Goal: Task Accomplishment & Management: Use online tool/utility

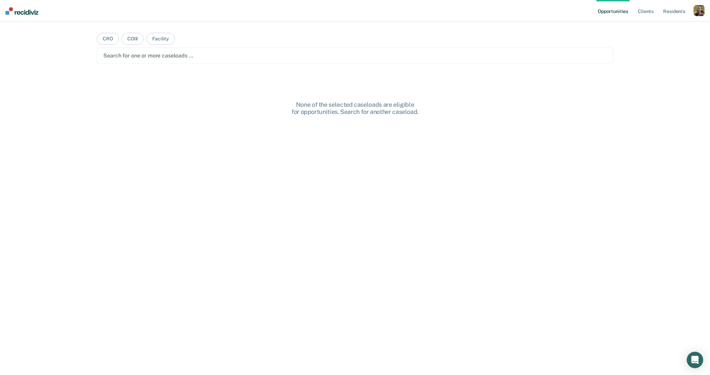
click at [697, 10] on div "button" at bounding box center [698, 10] width 11 height 11
click at [661, 30] on link "Profile" at bounding box center [671, 28] width 55 height 6
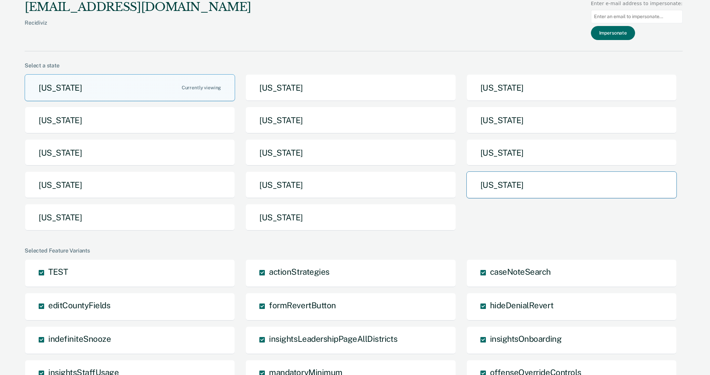
scroll to position [38, 0]
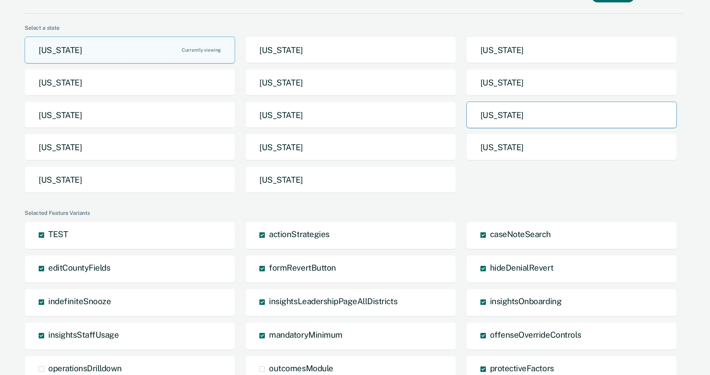
click at [532, 119] on button "Nebraska" at bounding box center [571, 115] width 210 height 27
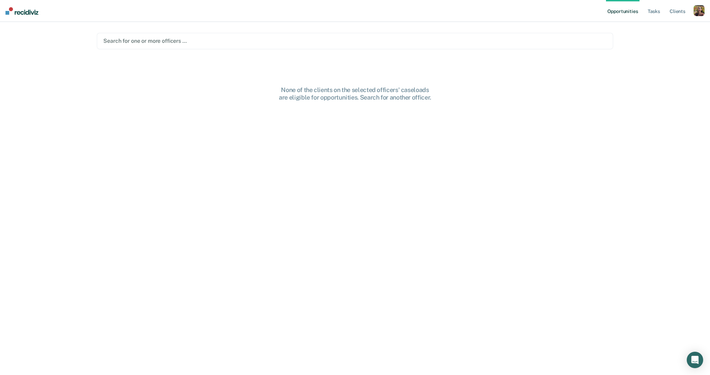
click at [547, 45] on div "Search for one or more officers …" at bounding box center [355, 40] width 504 height 9
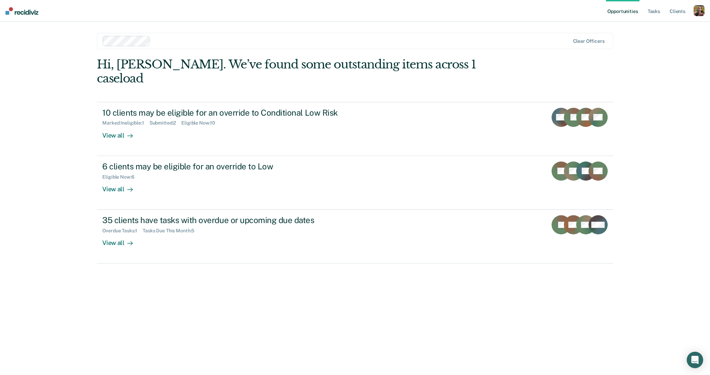
click at [664, 14] on ul "Opportunities Tasks Client s" at bounding box center [650, 11] width 88 height 22
click at [659, 14] on link "Tasks" at bounding box center [653, 11] width 15 height 22
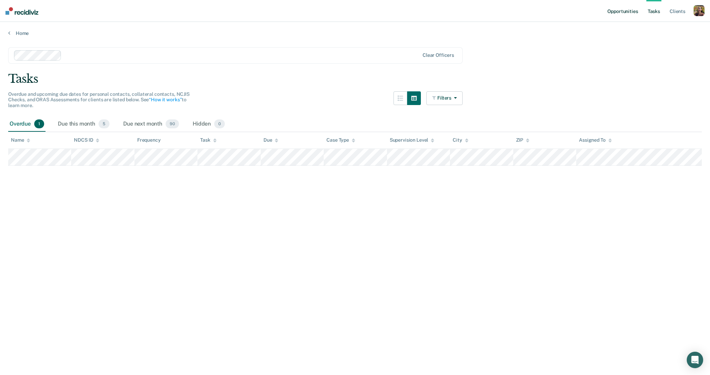
click at [618, 12] on link "Opportunities" at bounding box center [622, 11] width 33 height 22
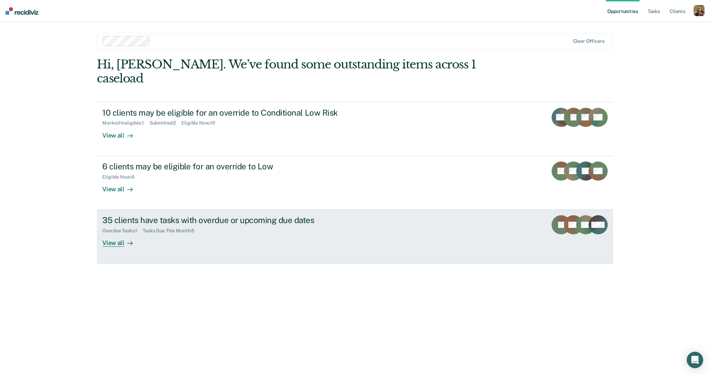
click at [125, 239] on div at bounding box center [129, 243] width 8 height 8
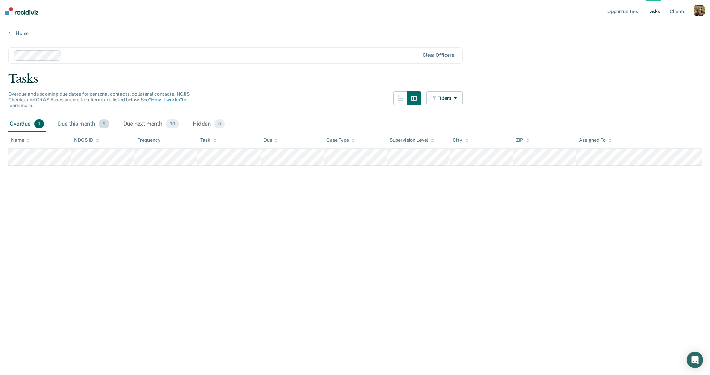
click at [84, 123] on div "Due this month 5" at bounding box center [83, 124] width 54 height 15
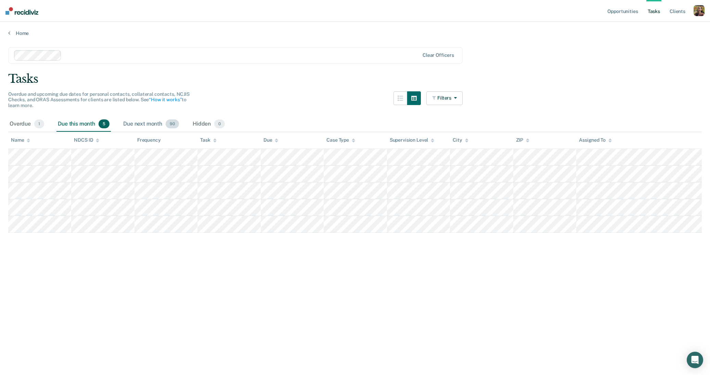
click at [143, 123] on div "Due next month 90" at bounding box center [151, 124] width 58 height 15
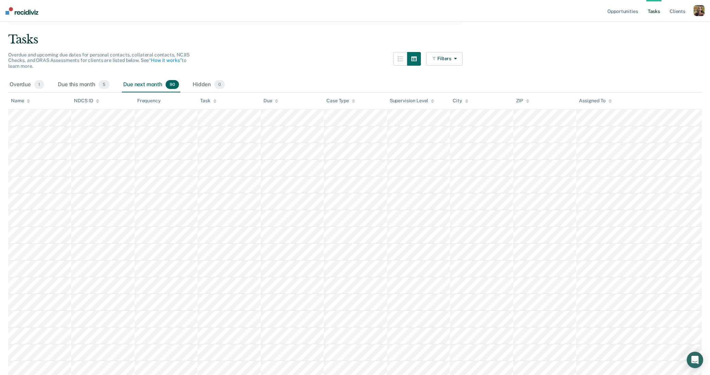
scroll to position [45, 0]
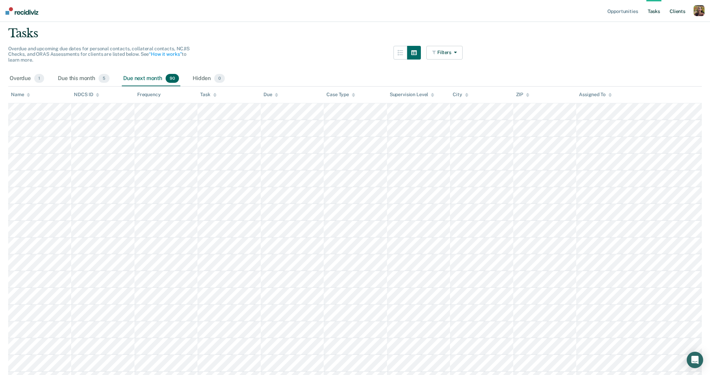
click at [676, 8] on link "Client s" at bounding box center [677, 11] width 18 height 22
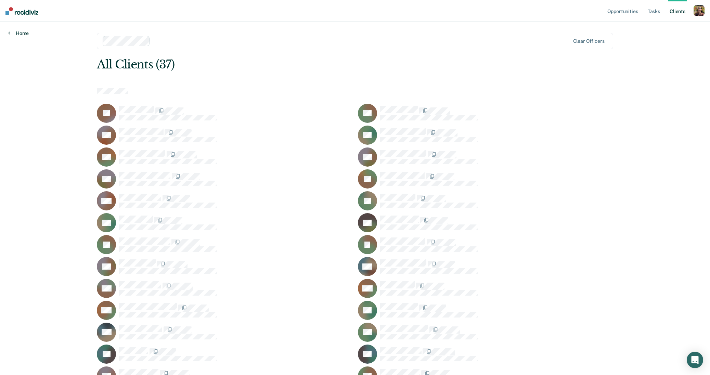
click at [20, 32] on link "Home" at bounding box center [18, 33] width 21 height 6
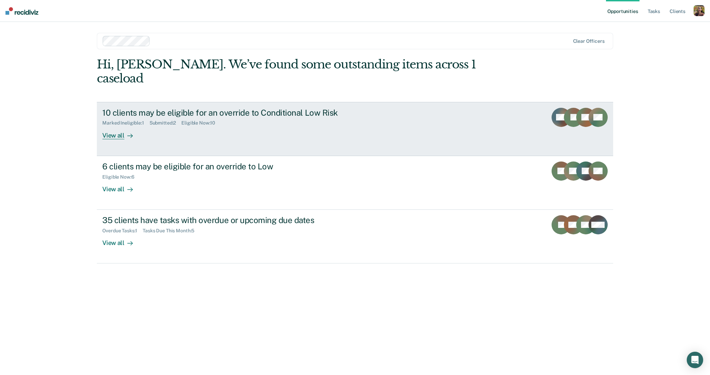
click at [122, 126] on div "View all" at bounding box center [121, 132] width 38 height 13
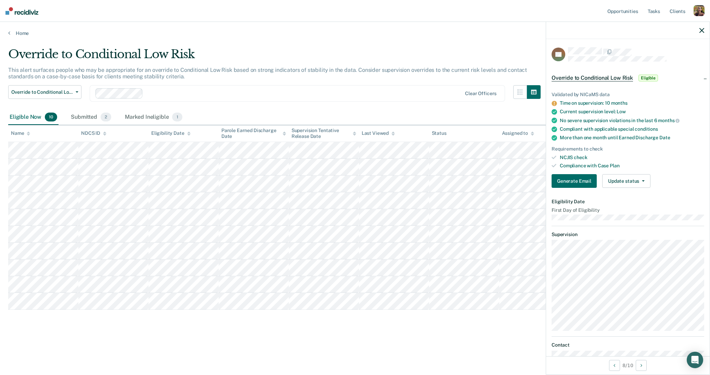
click at [704, 28] on div at bounding box center [628, 30] width 164 height 17
click at [702, 32] on icon "button" at bounding box center [701, 30] width 5 height 5
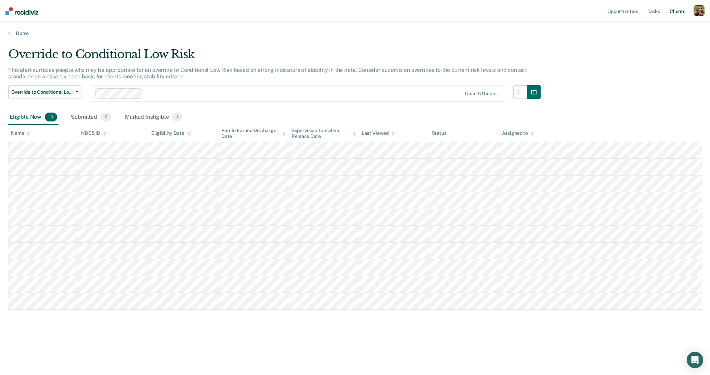
click at [676, 13] on link "Client s" at bounding box center [677, 11] width 18 height 22
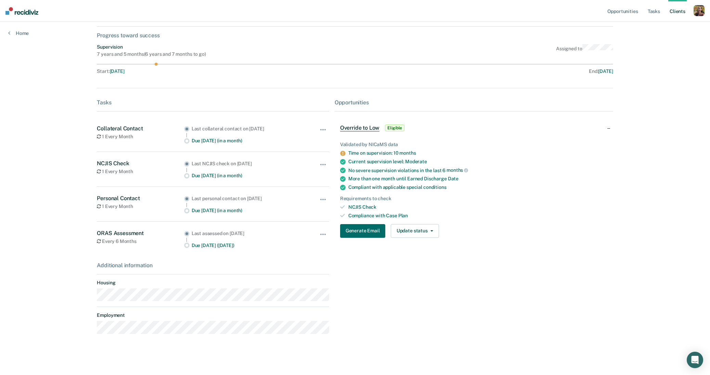
scroll to position [64, 0]
click at [622, 16] on link "Opportunities" at bounding box center [622, 11] width 33 height 22
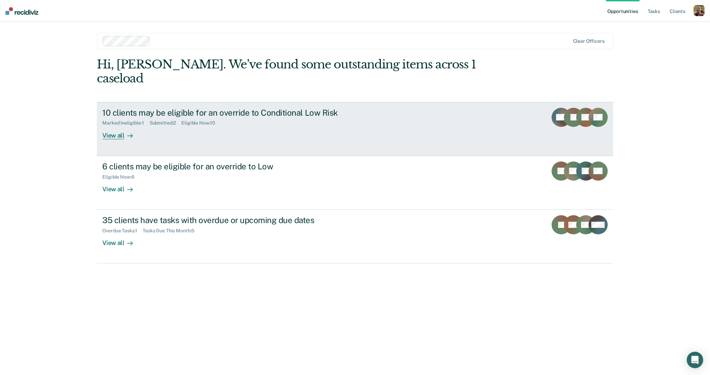
click at [216, 117] on div "10 clients may be eligible for an override to Conditional Low Risk Marked Ineli…" at bounding box center [230, 123] width 257 height 31
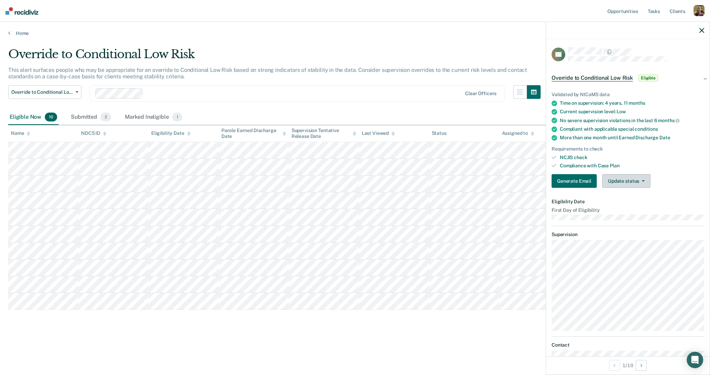
click at [643, 184] on button "Update status" at bounding box center [626, 181] width 48 height 14
click at [642, 206] on button "Mark Ineligible" at bounding box center [635, 208] width 66 height 11
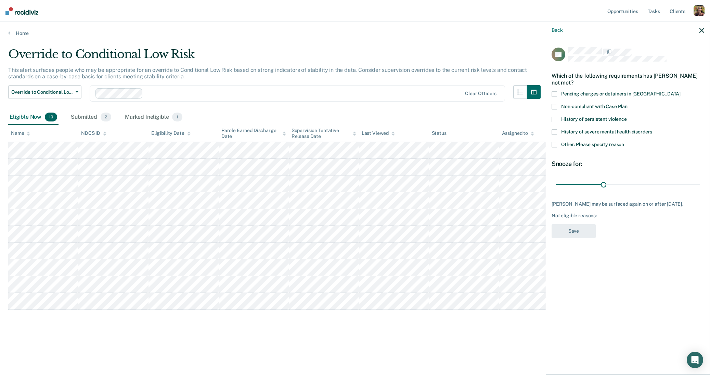
click at [605, 116] on span "History of persistent violence" at bounding box center [594, 118] width 66 height 5
click at [627, 117] on input "History of persistent violence" at bounding box center [627, 117] width 0 height 0
type input "79"
drag, startPoint x: 601, startPoint y: 182, endPoint x: 679, endPoint y: 187, distance: 78.8
click at [679, 187] on input "range" at bounding box center [628, 184] width 144 height 12
